Goal: Task Accomplishment & Management: Manage account settings

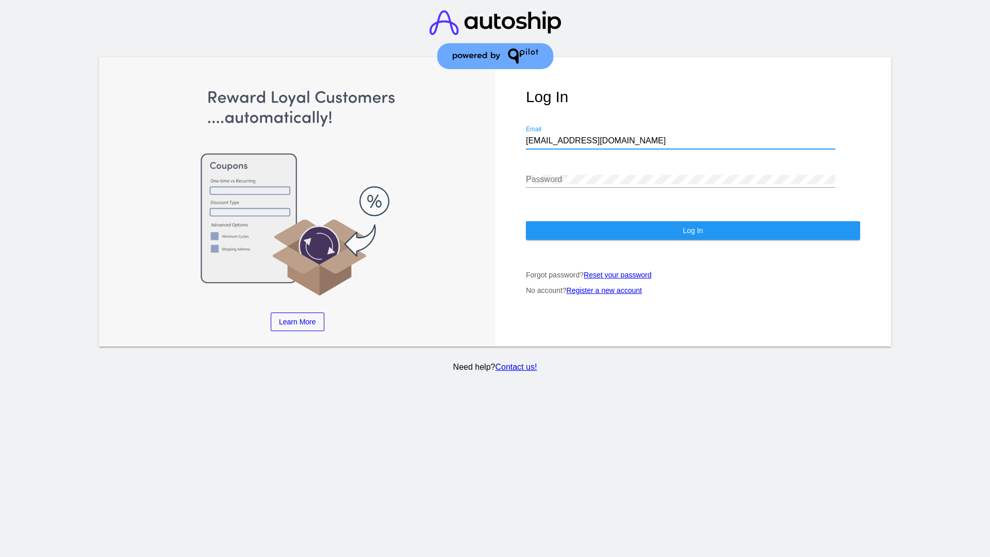
type input "[EMAIL_ADDRESS][DOMAIN_NAME]"
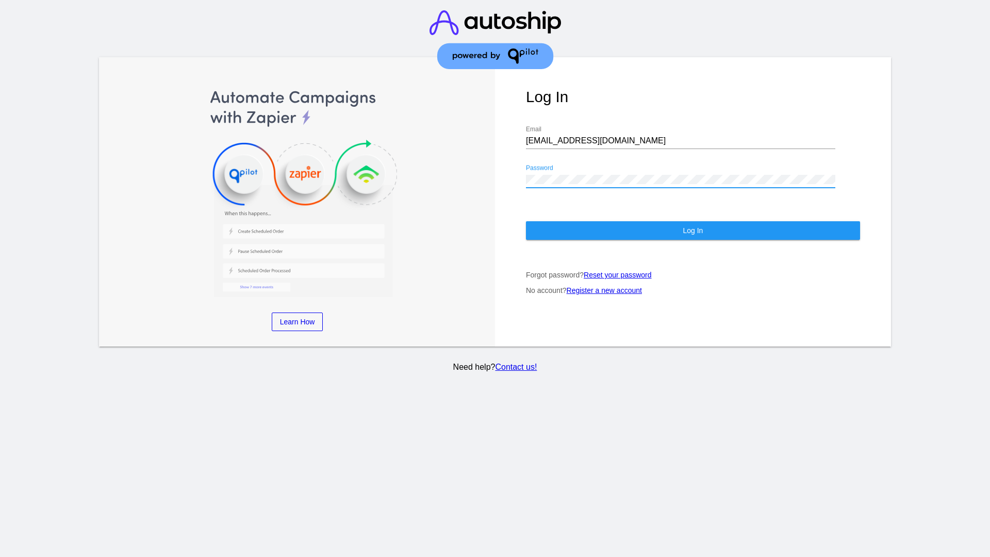
click at [692, 230] on span "Log In" at bounding box center [693, 230] width 20 height 8
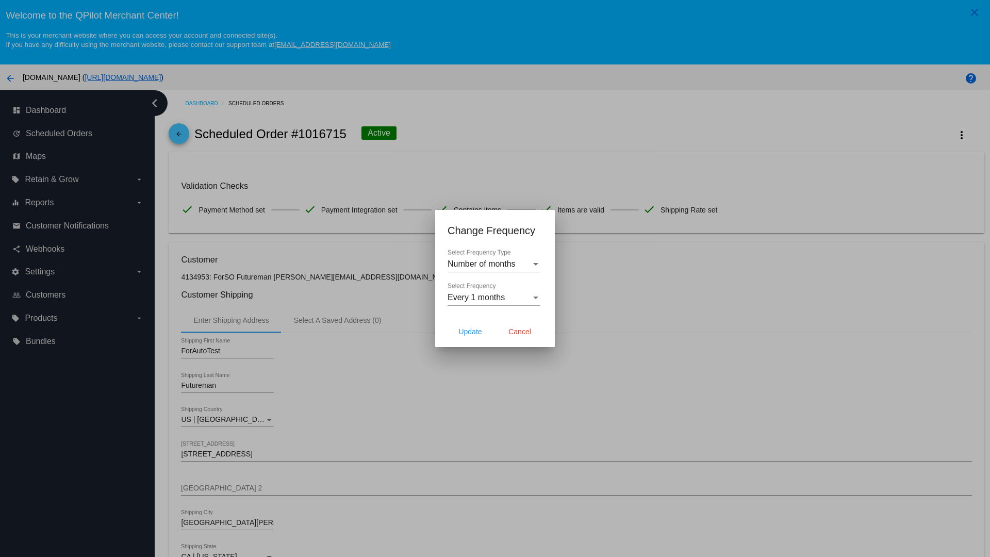
scroll to position [300, 0]
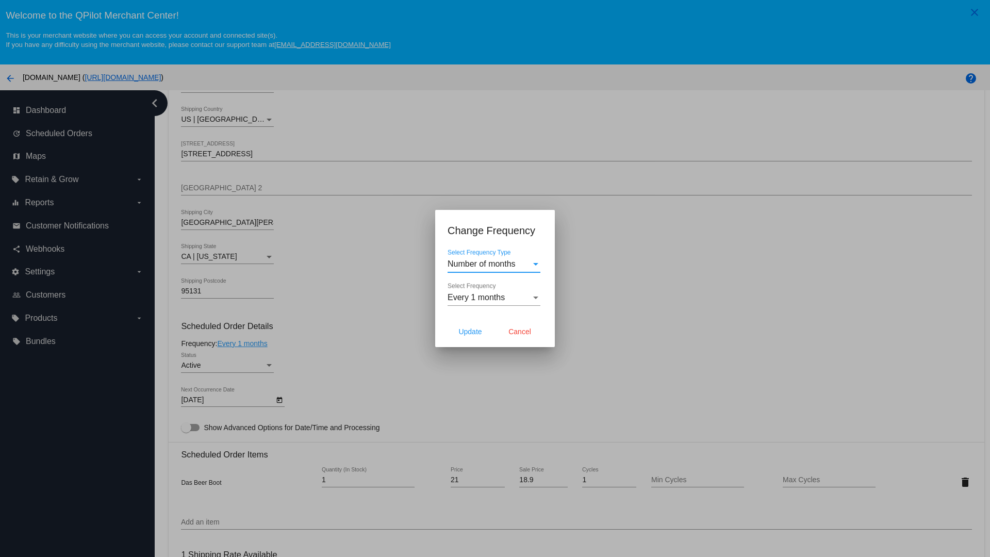
click at [494, 297] on span "Every 1 months" at bounding box center [475, 297] width 57 height 9
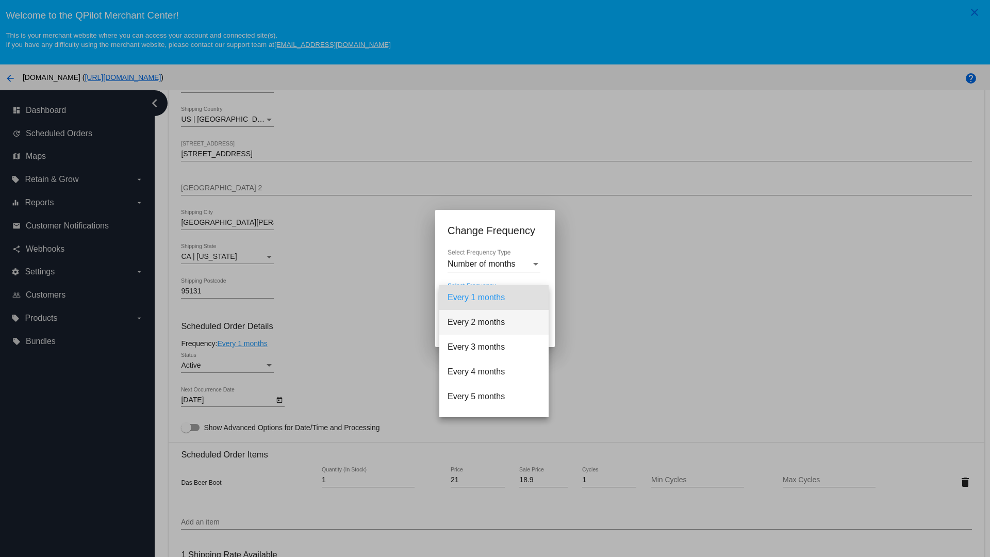
click at [494, 322] on span "Every 2 months" at bounding box center [493, 322] width 93 height 25
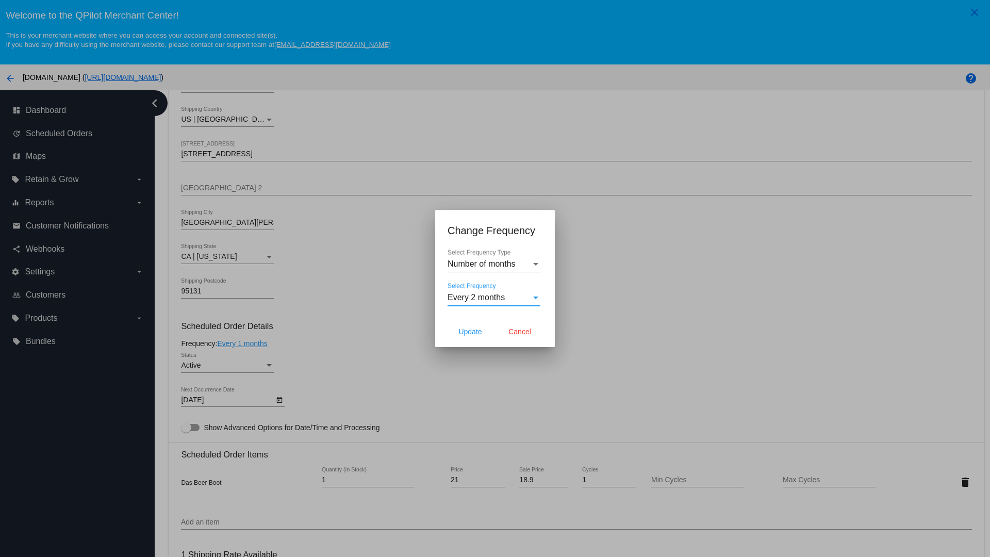
click at [520, 331] on span "Cancel" at bounding box center [519, 331] width 23 height 8
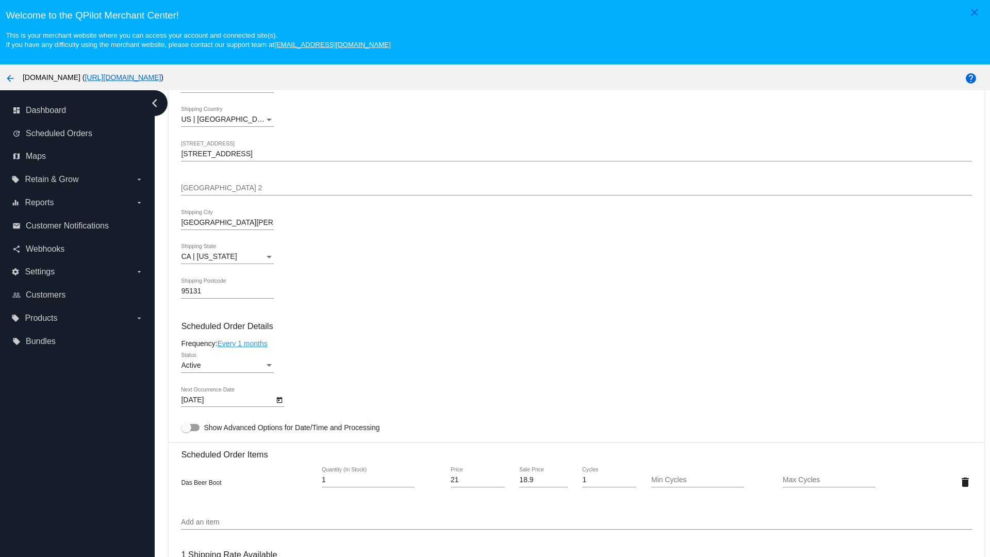
click at [244, 343] on link "Every 1 months" at bounding box center [242, 343] width 50 height 8
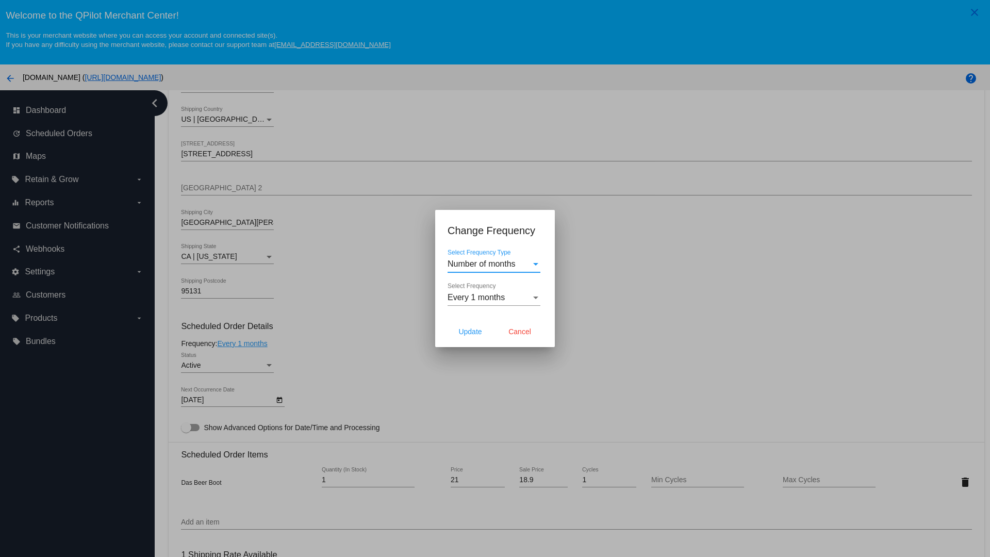
click at [494, 297] on span "Every 1 months" at bounding box center [475, 297] width 57 height 9
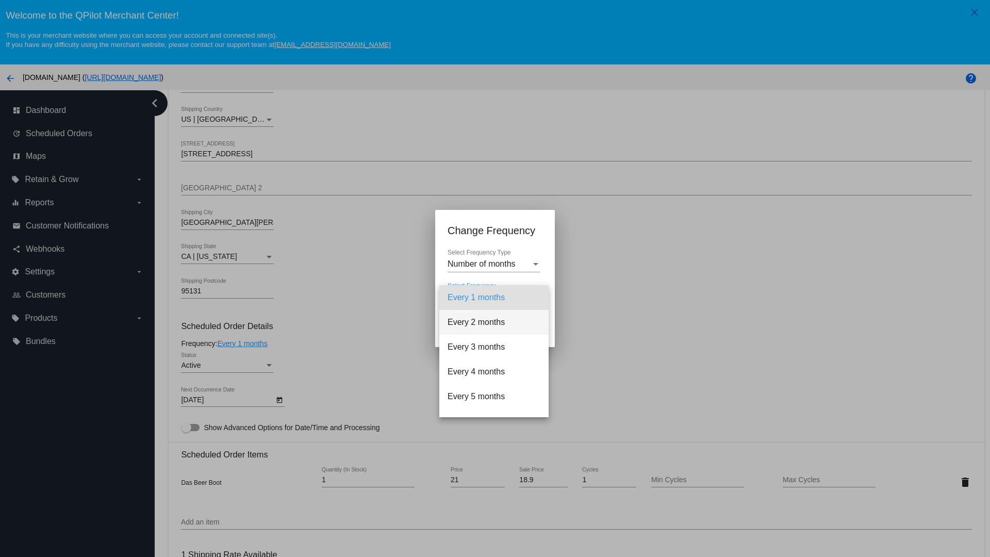
click at [494, 322] on span "Every 2 months" at bounding box center [493, 322] width 93 height 25
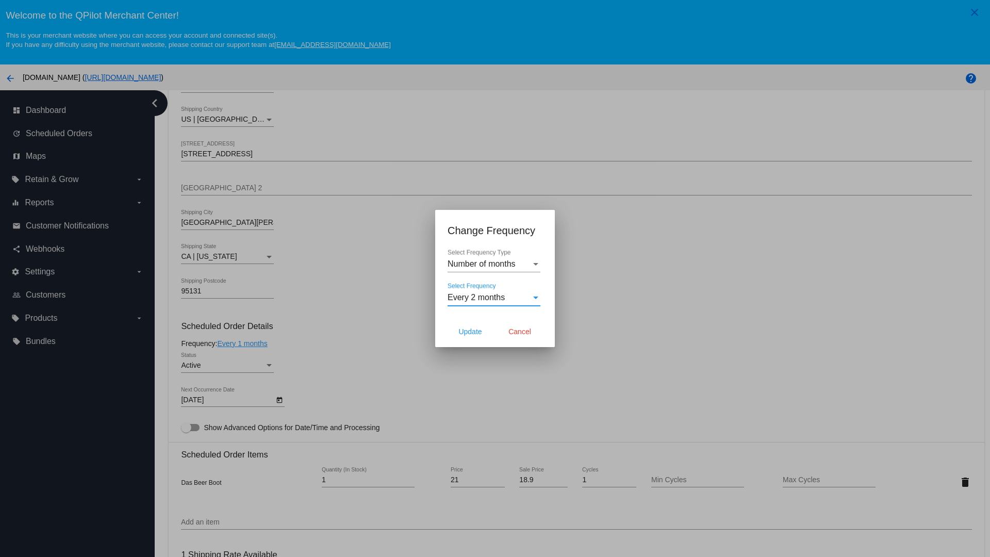
click at [470, 331] on span "Update" at bounding box center [469, 331] width 23 height 8
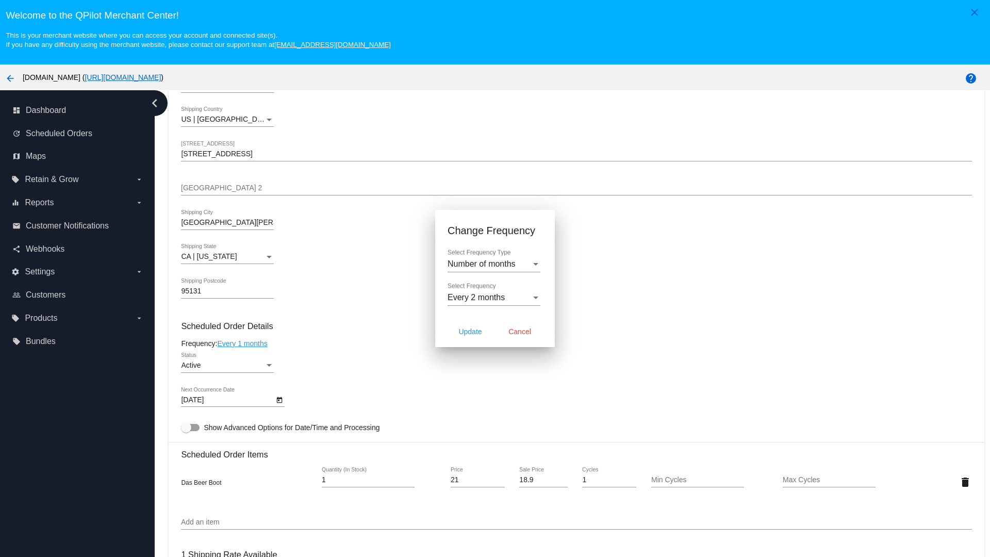
type input "11/2/2025"
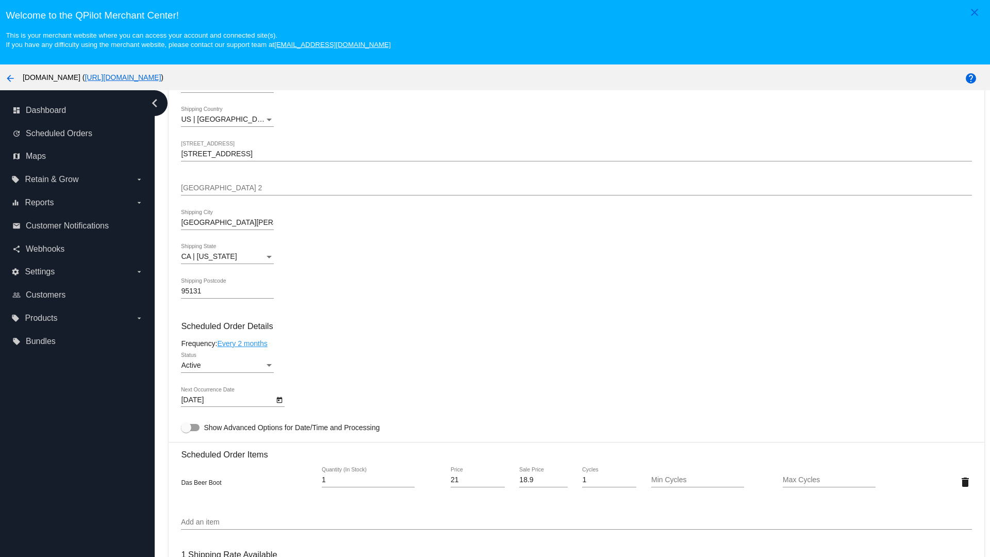
click at [244, 343] on link "Every 2 months" at bounding box center [242, 343] width 50 height 8
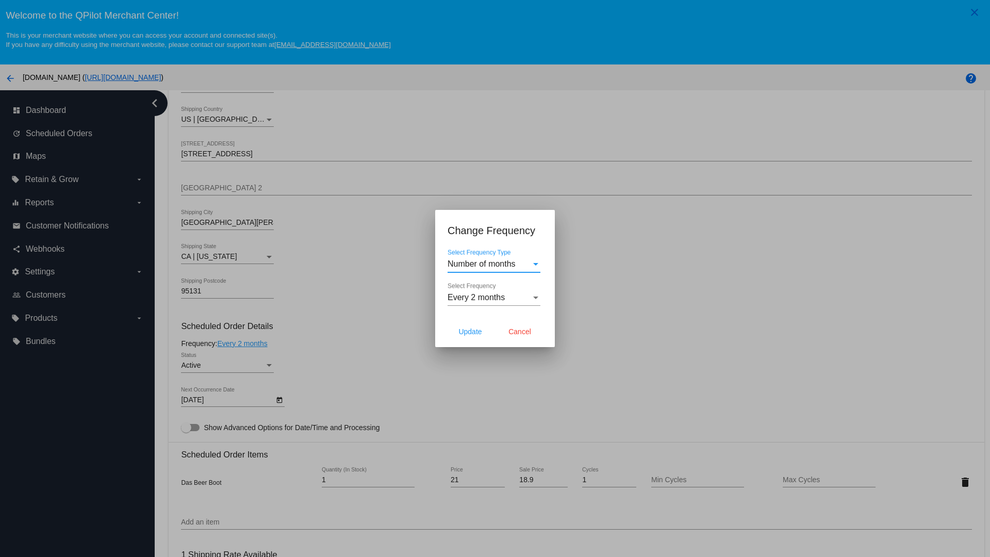
click at [494, 297] on span "Every 2 months" at bounding box center [475, 297] width 57 height 9
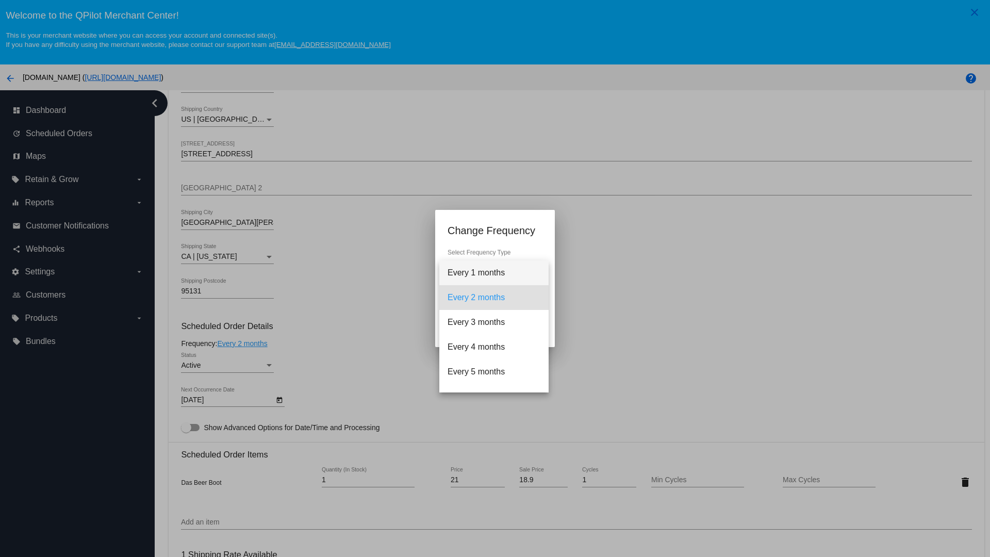
click at [494, 273] on span "Every 1 months" at bounding box center [493, 272] width 93 height 25
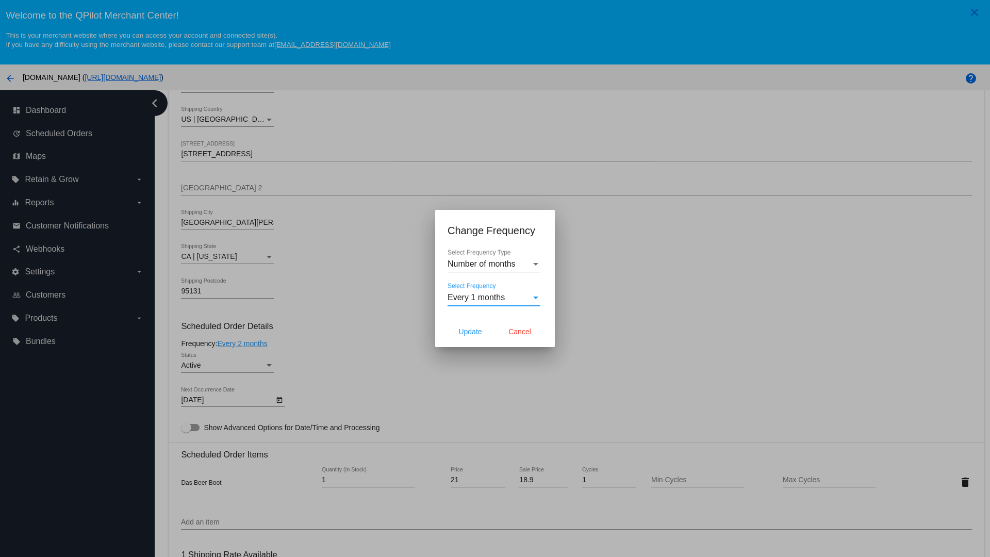
click at [309, 309] on div at bounding box center [495, 278] width 990 height 557
